Goal: Task Accomplishment & Management: Use online tool/utility

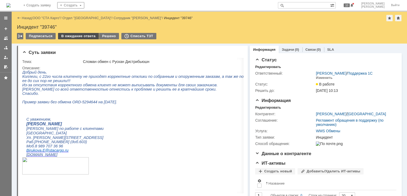
click at [80, 35] on div "В ожидание ответа" at bounding box center [78, 36] width 41 height 6
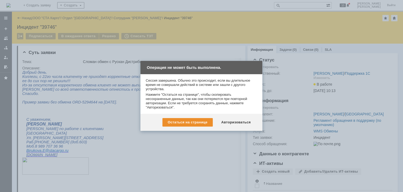
click at [251, 125] on div "Авторизоваться" at bounding box center [236, 122] width 40 height 8
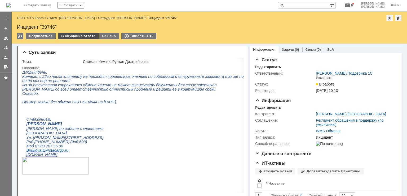
click at [73, 36] on div "В ожидание ответа" at bounding box center [78, 36] width 41 height 6
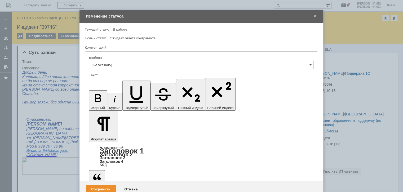
drag, startPoint x: 197, startPoint y: 1478, endPoint x: 70, endPoint y: 1454, distance: 129.2
copy body "Добрый день Просьба перезайти в базу и проверить отклик"
click at [109, 185] on div "Сохранить" at bounding box center [101, 189] width 30 height 8
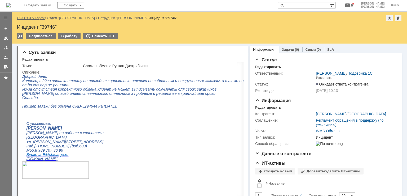
click at [34, 18] on link "ООО "СТА Карго"" at bounding box center [31, 18] width 28 height 4
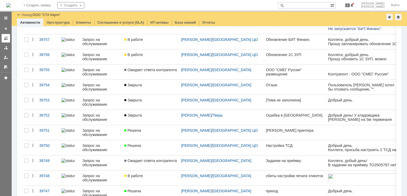
click at [9, 40] on link at bounding box center [6, 38] width 8 height 8
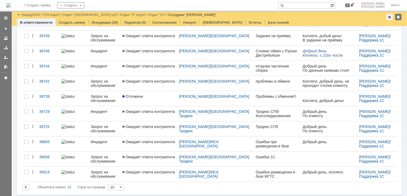
click at [310, 163] on p at bounding box center [329, 161] width 53 height 4
click at [259, 155] on div "Ошибка 1С" at bounding box center [277, 157] width 43 height 4
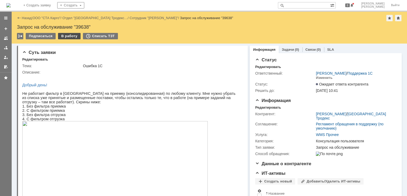
click at [64, 35] on div "В работу" at bounding box center [69, 36] width 23 height 6
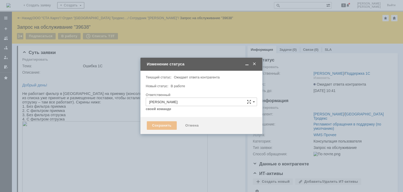
type input "Консультация пользователя"
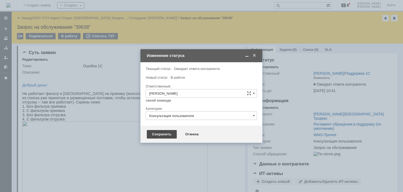
click at [163, 134] on div "Сохранить" at bounding box center [162, 134] width 30 height 8
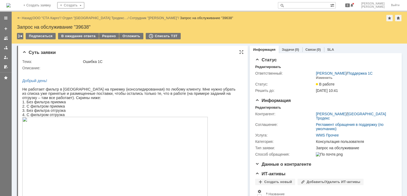
drag, startPoint x: 110, startPoint y: 35, endPoint x: 115, endPoint y: 48, distance: 13.8
click at [110, 35] on div "Решено" at bounding box center [109, 36] width 20 height 6
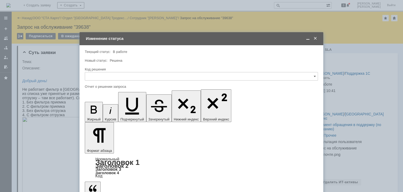
click at [119, 70] on div "Код решения" at bounding box center [201, 68] width 232 height 3
click at [118, 75] on input "text" at bounding box center [201, 76] width 233 height 8
drag, startPoint x: 103, startPoint y: 144, endPoint x: 23, endPoint y: 34, distance: 135.8
click at [103, 144] on div "Решено" at bounding box center [201, 147] width 233 height 8
type input "Решено"
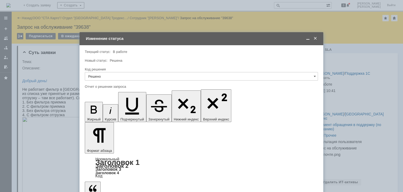
type input "Решено"
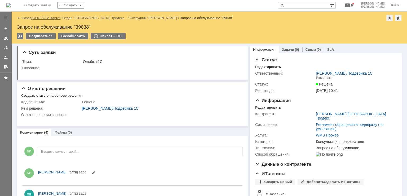
click at [41, 18] on link "ООО "СТА Карго"" at bounding box center [47, 18] width 28 height 4
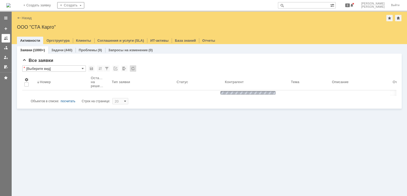
click at [5, 38] on div at bounding box center [6, 38] width 4 height 4
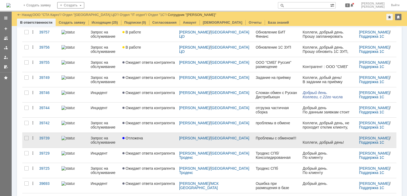
click at [151, 137] on div "Отложена" at bounding box center [149, 138] width 53 height 4
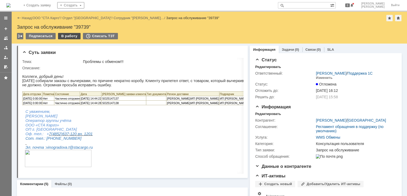
click at [70, 36] on div "В работу" at bounding box center [69, 36] width 23 height 6
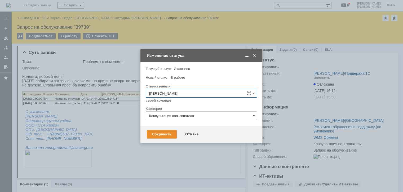
click at [174, 139] on div "Сохранить Отмена" at bounding box center [202, 133] width 122 height 17
click at [255, 55] on span at bounding box center [254, 55] width 5 height 5
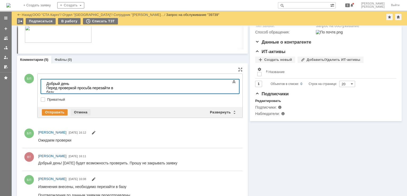
click at [81, 114] on div "Отмена" at bounding box center [81, 112] width 20 height 6
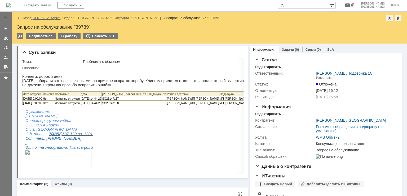
click at [47, 18] on link "ООО "СТА Карго"" at bounding box center [47, 18] width 28 height 4
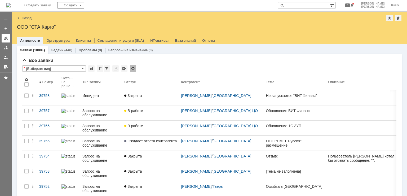
click at [6, 36] on div at bounding box center [6, 38] width 4 height 4
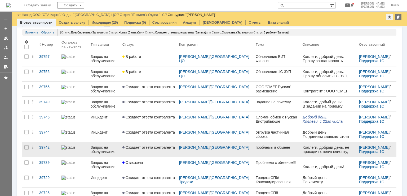
click at [153, 153] on link "Ожидает ответа контрагента" at bounding box center [148, 149] width 57 height 15
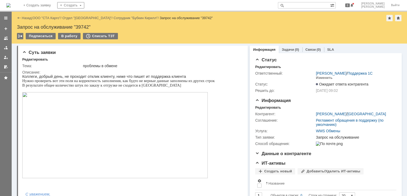
click at [63, 40] on td "В работу" at bounding box center [69, 36] width 23 height 7
click at [66, 37] on div "В работу" at bounding box center [69, 36] width 23 height 6
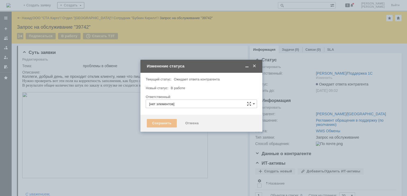
type input "[PERSON_NAME]"
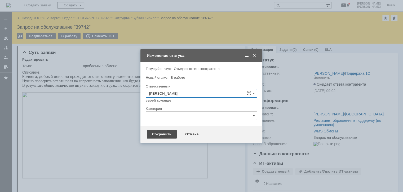
click at [159, 134] on div "Сохранить" at bounding box center [162, 134] width 30 height 8
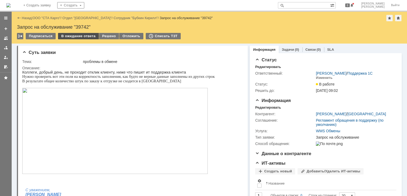
click at [69, 36] on div "В ожидание ответа" at bounding box center [78, 36] width 41 height 6
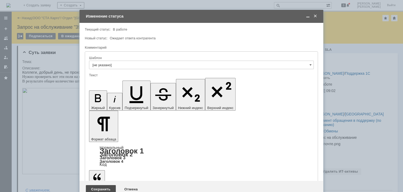
click at [99, 185] on div "Сохранить" at bounding box center [101, 189] width 30 height 8
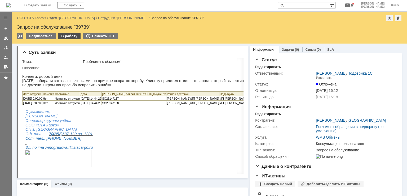
click at [73, 35] on div "В работу" at bounding box center [69, 36] width 23 height 6
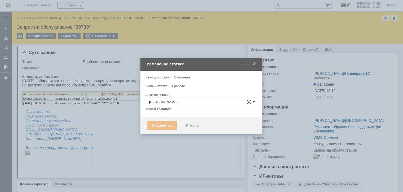
type input "Консультация пользователя"
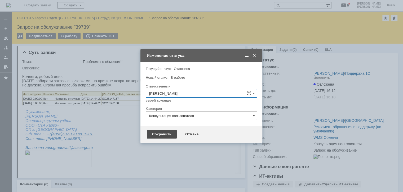
click at [159, 136] on div "Сохранить" at bounding box center [162, 134] width 30 height 8
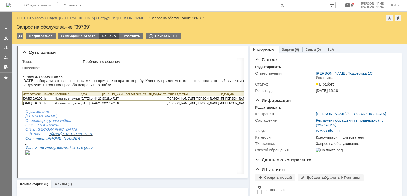
click at [110, 37] on div "Решено" at bounding box center [109, 36] width 20 height 6
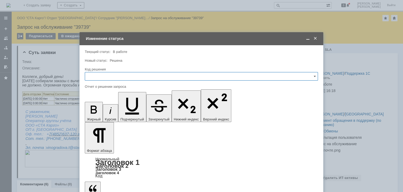
click at [118, 75] on input "text" at bounding box center [201, 76] width 233 height 8
click at [101, 145] on span "Решено" at bounding box center [201, 147] width 227 height 4
type input "Решено"
